Goal: Check status: Check status

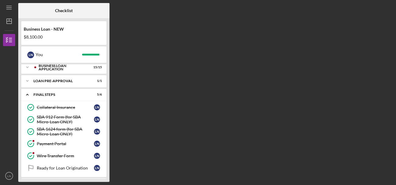
scroll to position [43, 0]
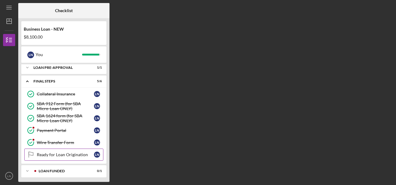
click at [61, 153] on div "Ready for Loan Origination" at bounding box center [65, 155] width 57 height 5
